Goal: Book appointment/travel/reservation

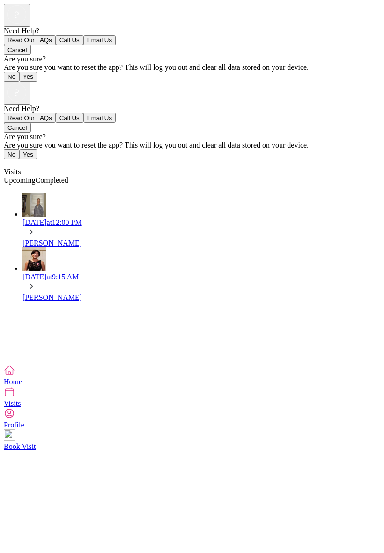
click at [337, 283] on div "Need Help? Read Our FAQs Call Us Email Us Cancel Are you sure? Are you sure you…" at bounding box center [192, 222] width 377 height 283
click at [100, 239] on div "[PERSON_NAME]" at bounding box center [201, 243] width 358 height 8
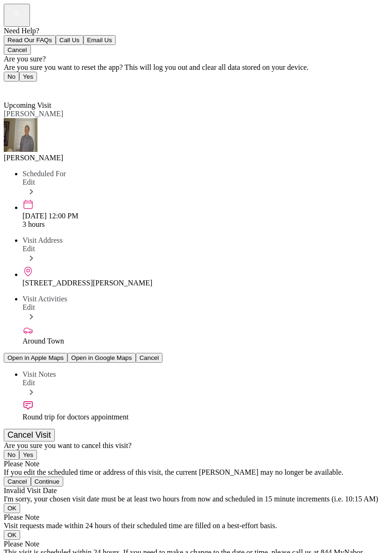
click at [24, 84] on span "Back" at bounding box center [16, 88] width 15 height 8
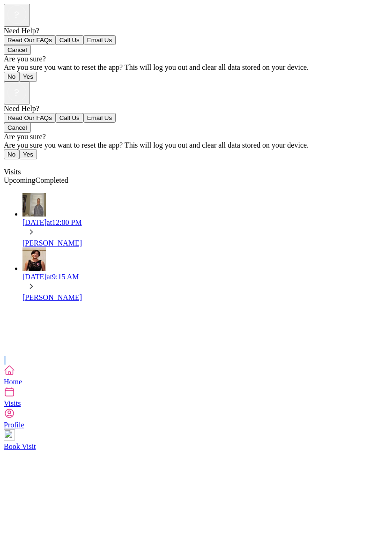
click at [370, 450] on link "Book Visit" at bounding box center [192, 439] width 377 height 21
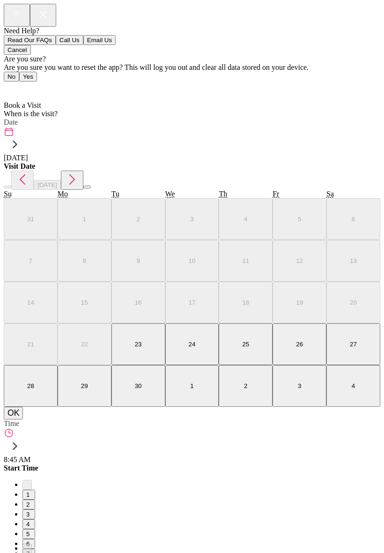
click at [380, 419] on div "Time 8:45 AM" at bounding box center [192, 441] width 377 height 44
